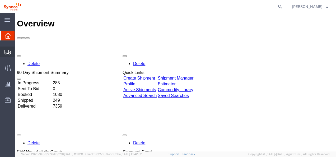
click at [18, 52] on span "Shipments" at bounding box center [17, 52] width 4 height 11
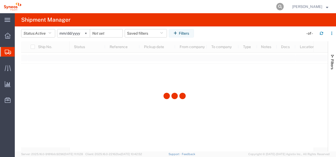
click at [284, 7] on icon at bounding box center [279, 6] width 7 height 7
click at [190, 9] on input "search" at bounding box center [196, 6] width 161 height 13
paste input "1ZK1248V0206379171"
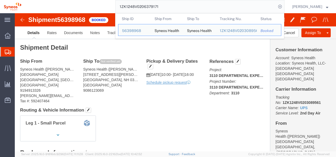
click at [156, 7] on input "1ZK1248V0206379171" at bounding box center [196, 6] width 161 height 13
paste input "3180806"
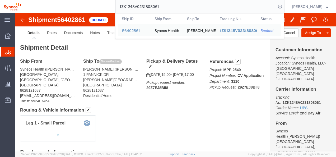
click at [161, 6] on input "1ZK1248V0231808061" at bounding box center [196, 6] width 161 height 13
click at [160, 6] on input "1ZK1248V0231808061" at bounding box center [196, 6] width 161 height 13
paste input "420603629"
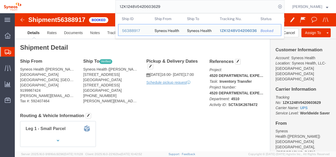
click at [156, 8] on input "1ZK1248V0420603629" at bounding box center [196, 6] width 161 height 13
paste input "33985443"
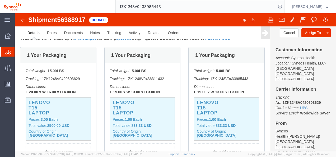
scroll to position [132, 0]
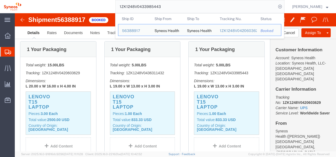
click at [158, 10] on input "1ZK1248V0433985443" at bounding box center [196, 6] width 161 height 13
paste input "A230927647"
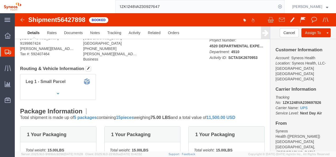
scroll to position [26, 0]
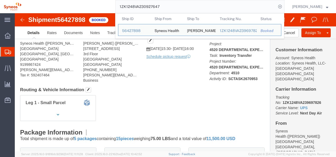
click at [150, 5] on input "1ZK1248VA230927647" at bounding box center [196, 6] width 161 height 13
paste input "0238853115"
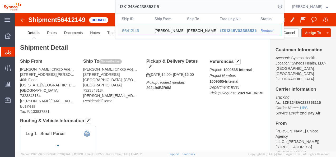
click at [163, 9] on input "1ZK1248V0238853115" at bounding box center [196, 6] width 161 height 13
click at [162, 8] on input "1ZK1248V0238853115" at bounding box center [196, 6] width 161 height 13
paste input "9258954"
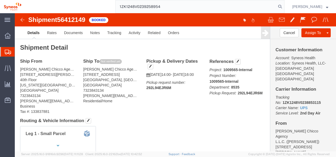
type input "1ZK1248V0239258954"
